Goal: Task Accomplishment & Management: Use online tool/utility

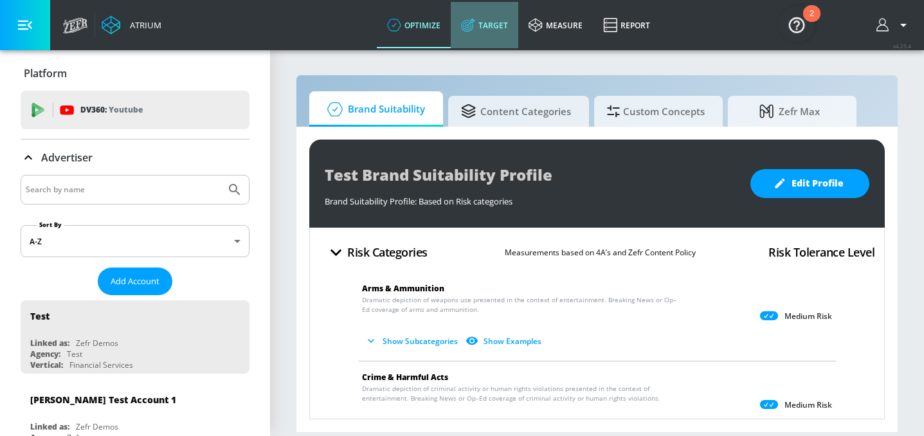
click at [497, 32] on link "Target" at bounding box center [485, 25] width 68 height 46
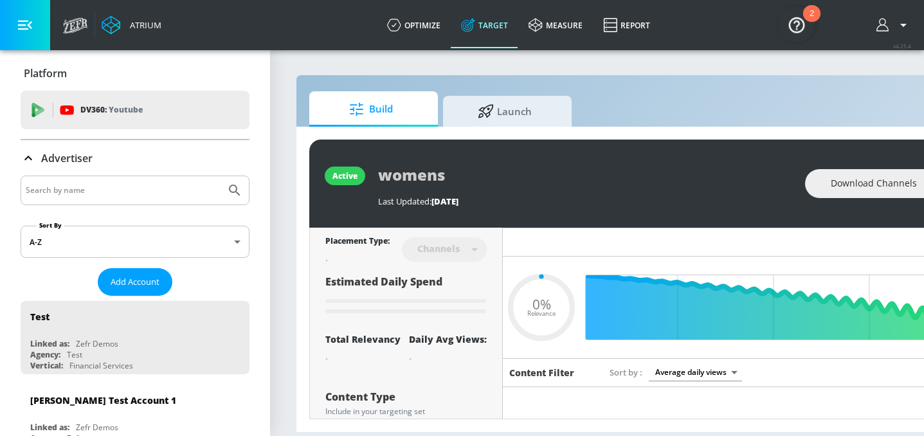
type input "0.6"
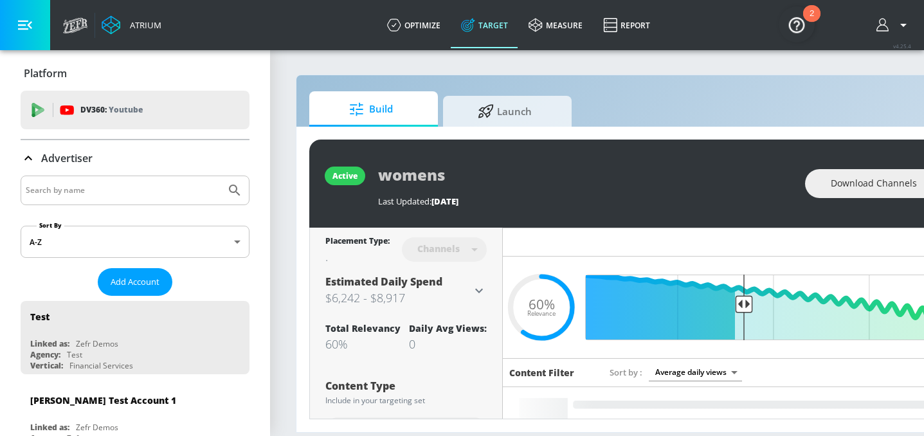
click at [350, 433] on section "Build Launch active womens Last Updated: [DATE] Download Channels Revise Placem…" at bounding box center [676, 242] width 813 height 387
